Goal: Check status: Check status

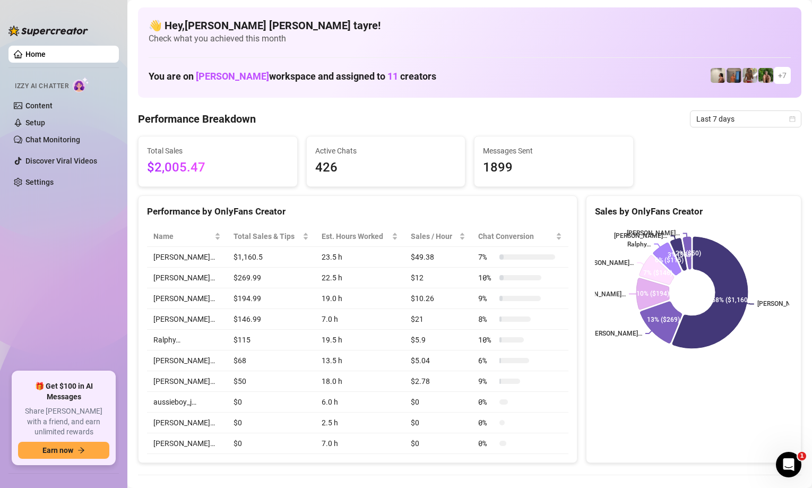
click at [764, 391] on div "Sales by OnlyFans Creator [PERSON_NAME]… [PERSON_NAME]… [PERSON_NAME]… [PERSON_…" at bounding box center [693, 329] width 215 height 268
click at [696, 124] on span "Last 7 days" at bounding box center [745, 119] width 99 height 16
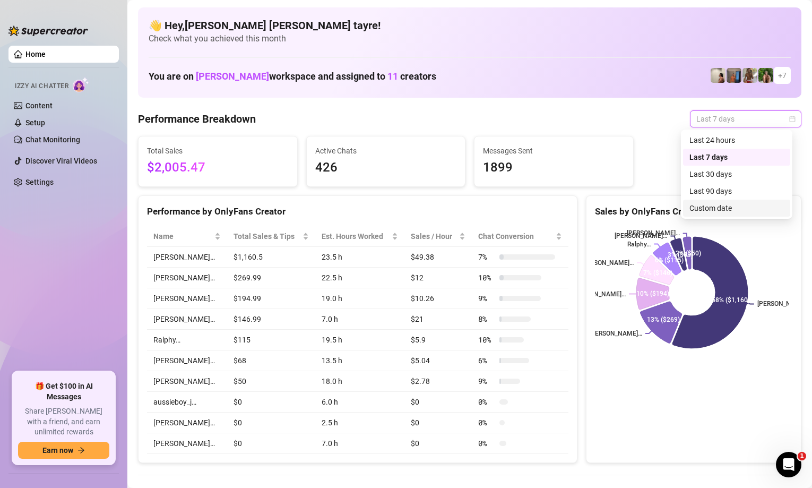
click at [706, 211] on div "Custom date" at bounding box center [736, 208] width 94 height 12
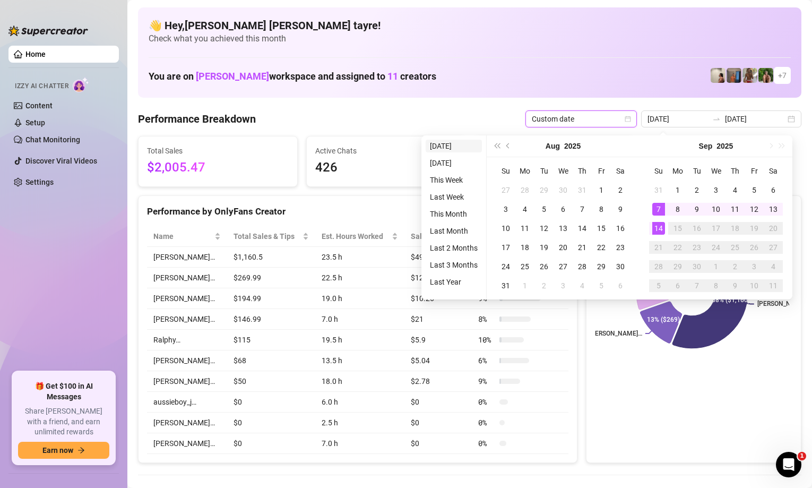
type input "[DATE]"
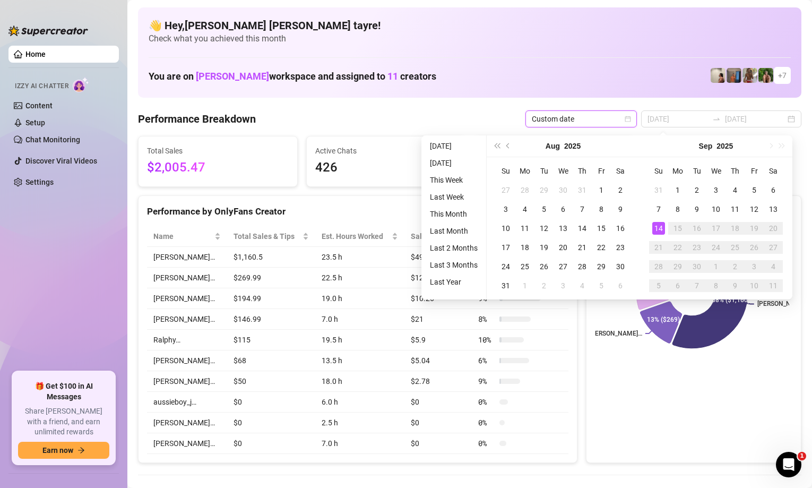
click at [449, 148] on li "[DATE]" at bounding box center [454, 146] width 56 height 13
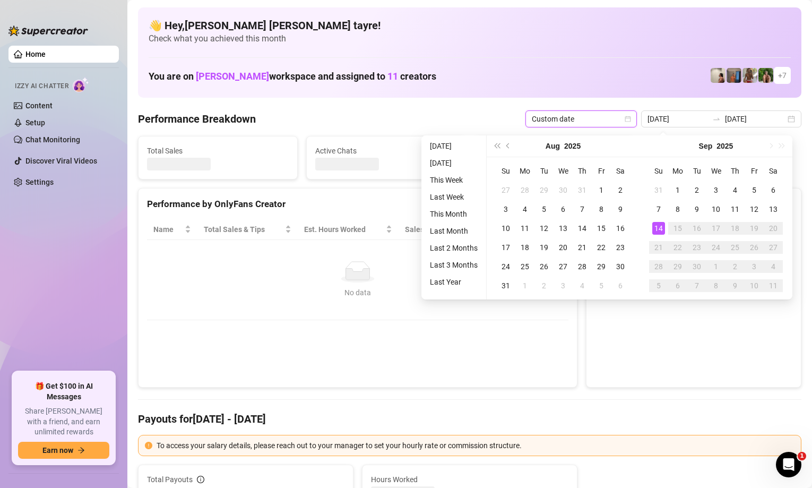
type input "[DATE]"
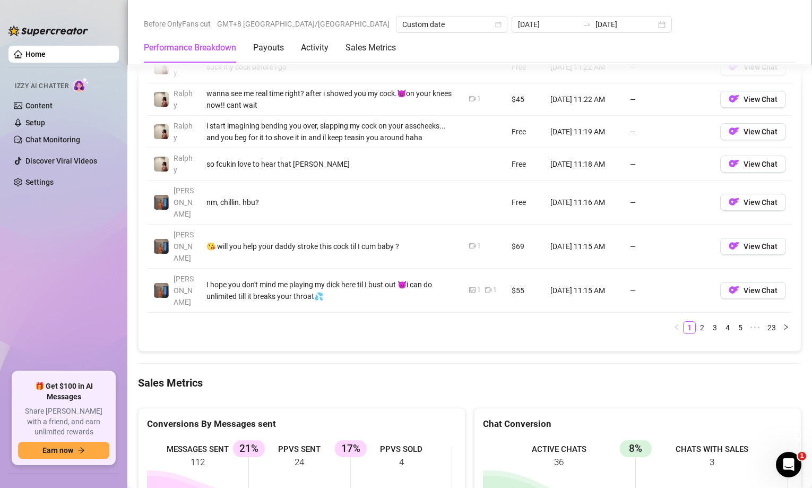
scroll to position [1274, 0]
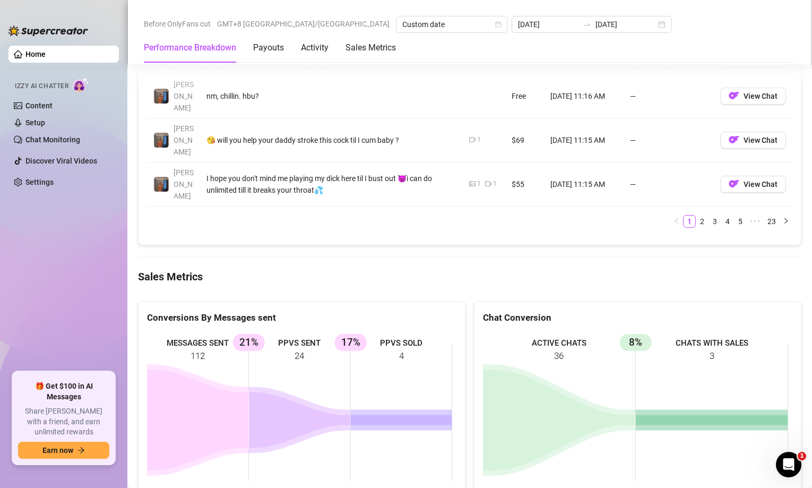
click at [254, 269] on Metrics "Sales Metrics" at bounding box center [469, 276] width 663 height 15
